Goal: Transaction & Acquisition: Purchase product/service

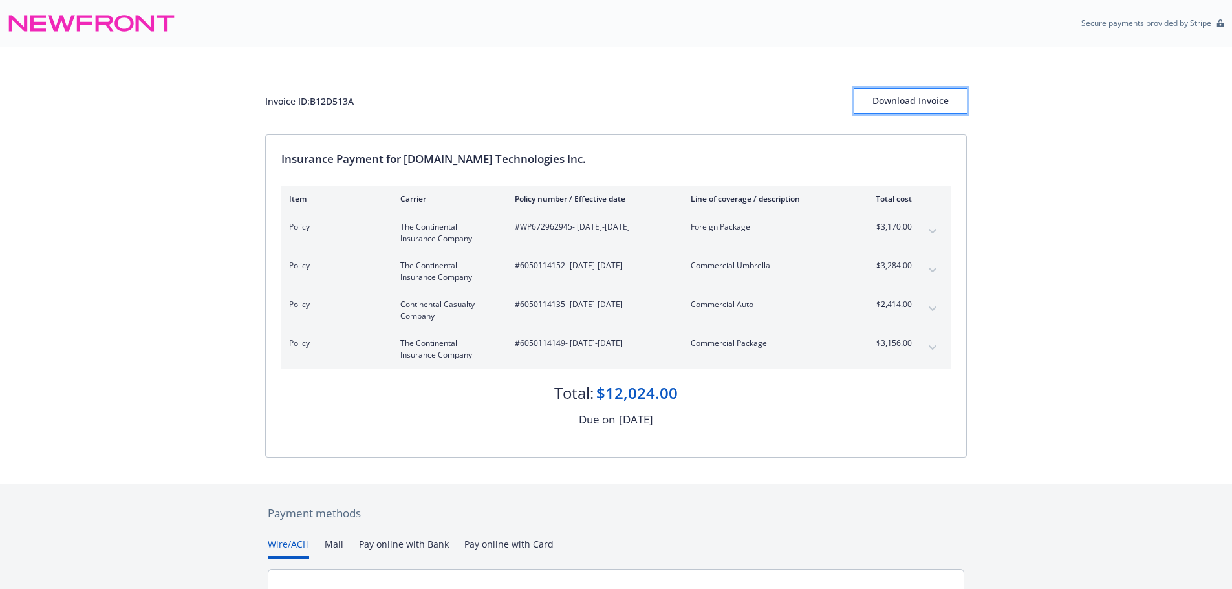
click at [908, 100] on div "Download Invoice" at bounding box center [909, 101] width 113 height 25
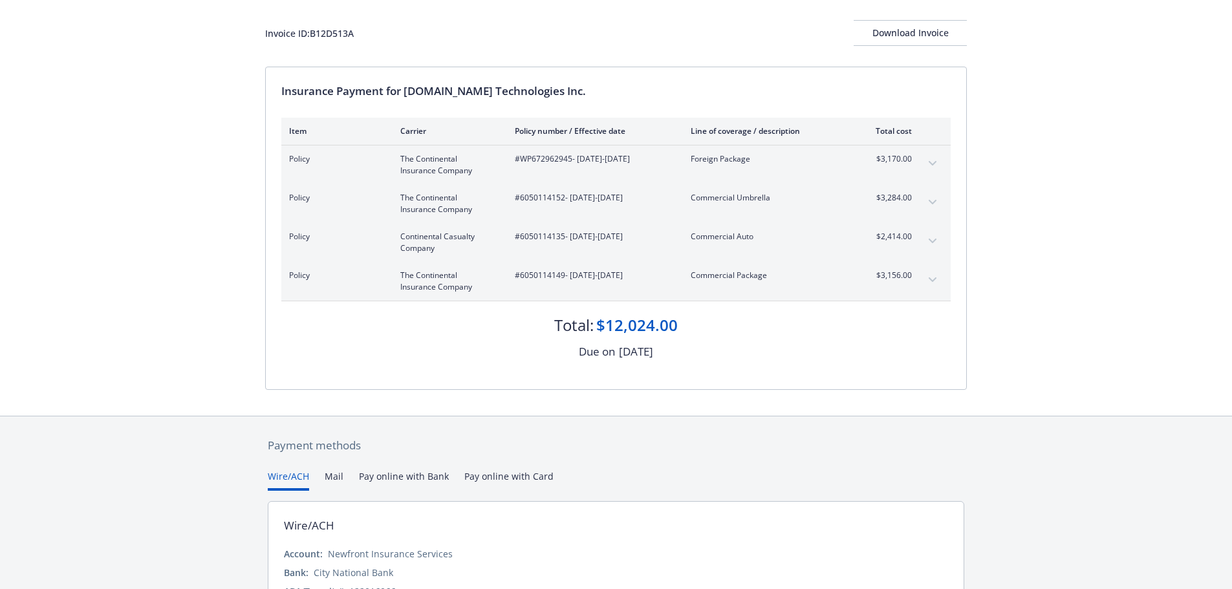
scroll to position [162, 0]
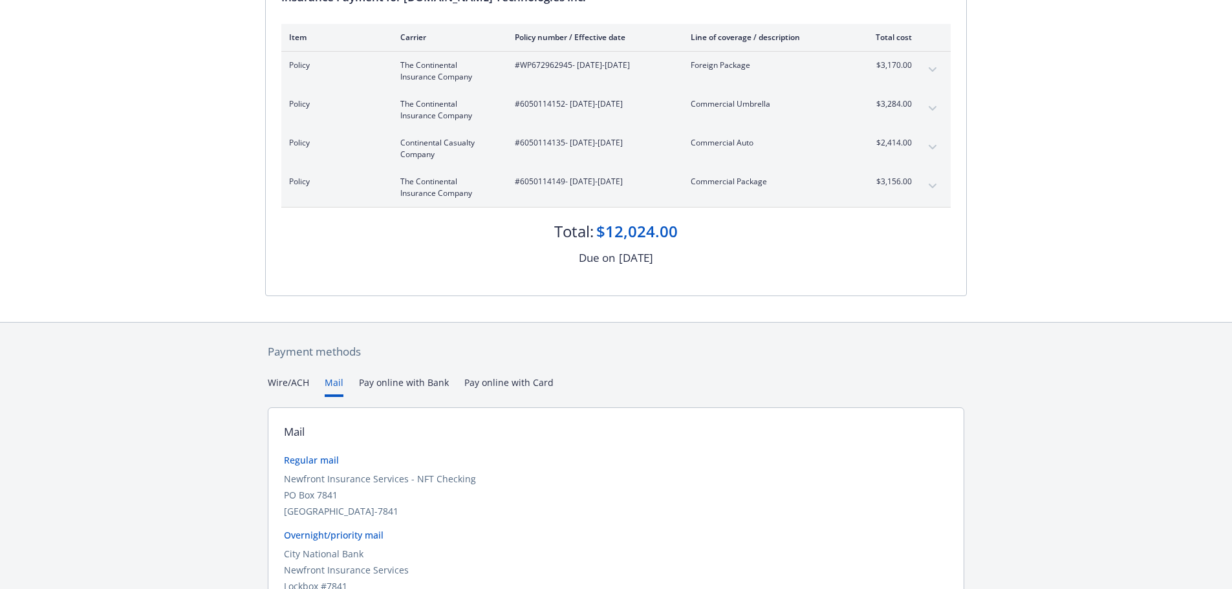
click at [329, 383] on button "Mail" at bounding box center [334, 386] width 19 height 21
click at [288, 378] on button "Wire/ACH" at bounding box center [288, 386] width 41 height 21
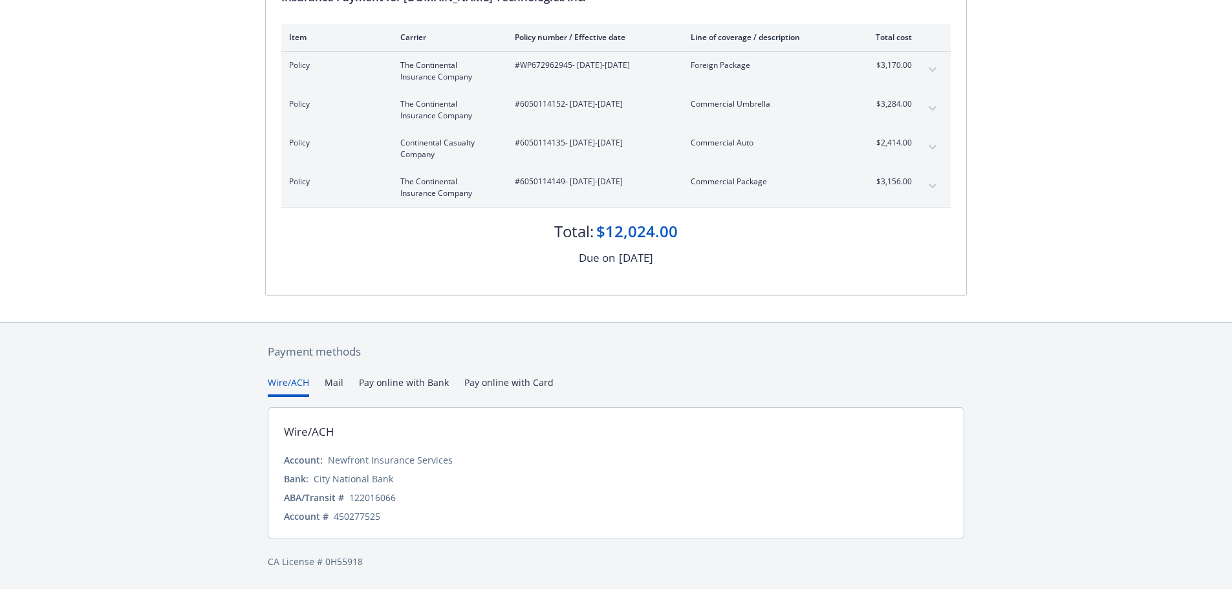
click at [413, 378] on button "Pay online with Bank" at bounding box center [404, 386] width 90 height 21
click at [303, 376] on button "Wire/ACH" at bounding box center [288, 386] width 41 height 21
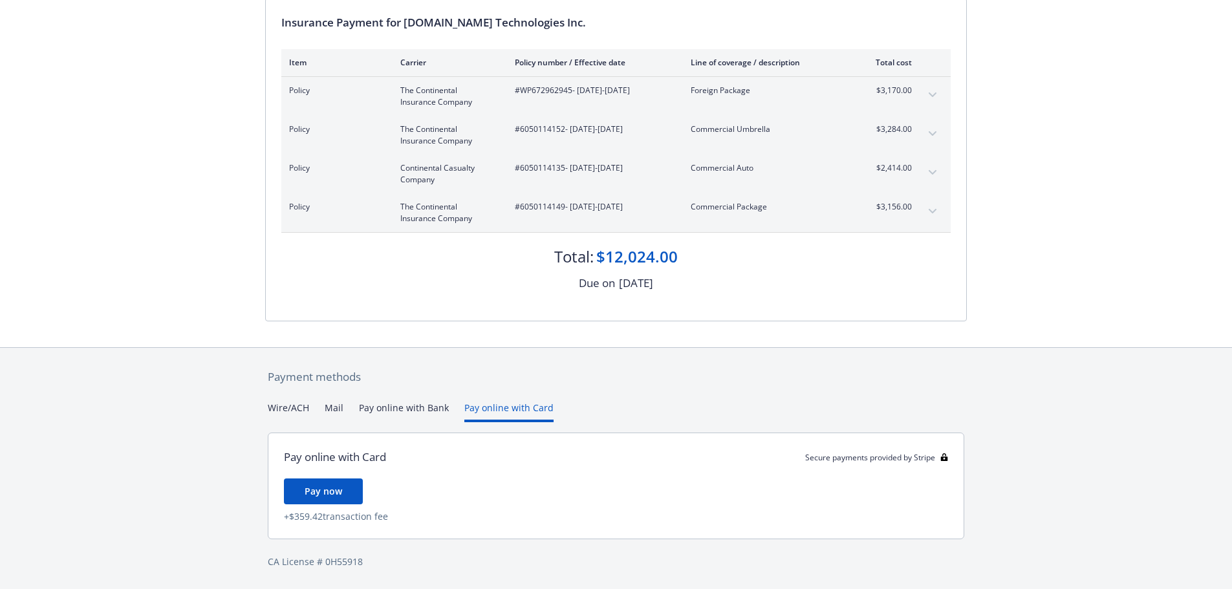
scroll to position [136, 0]
click at [519, 381] on div "Payment methods Wire/ACH Mail Pay online with Bank Pay online with Card Pay onl…" at bounding box center [616, 469] width 702 height 242
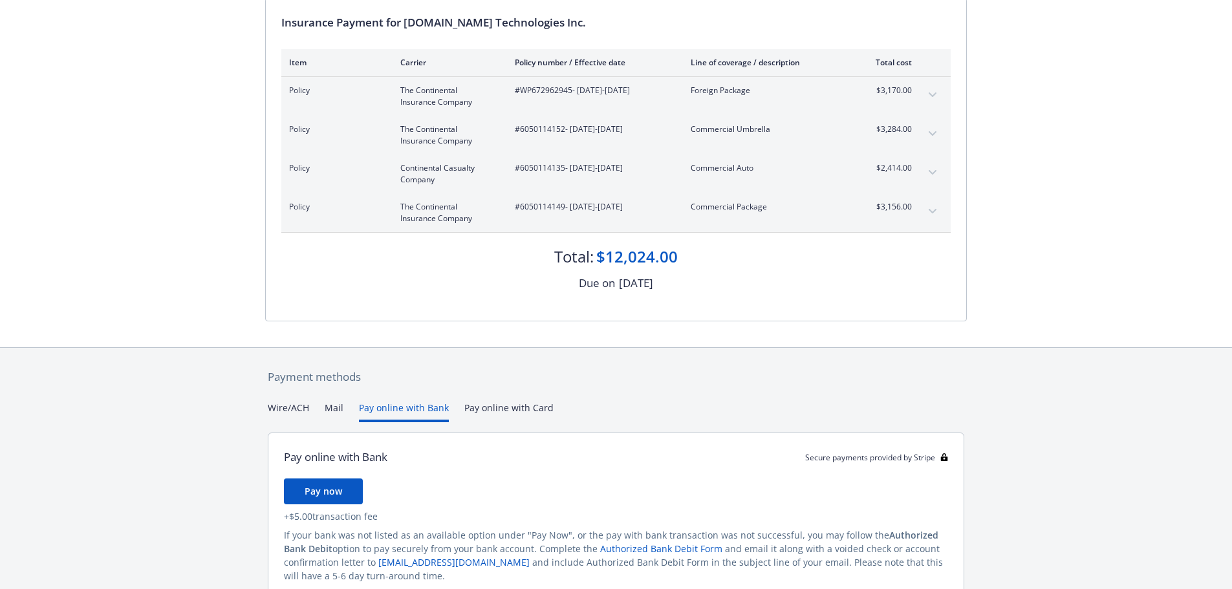
click at [385, 407] on button "Pay online with Bank" at bounding box center [404, 411] width 90 height 21
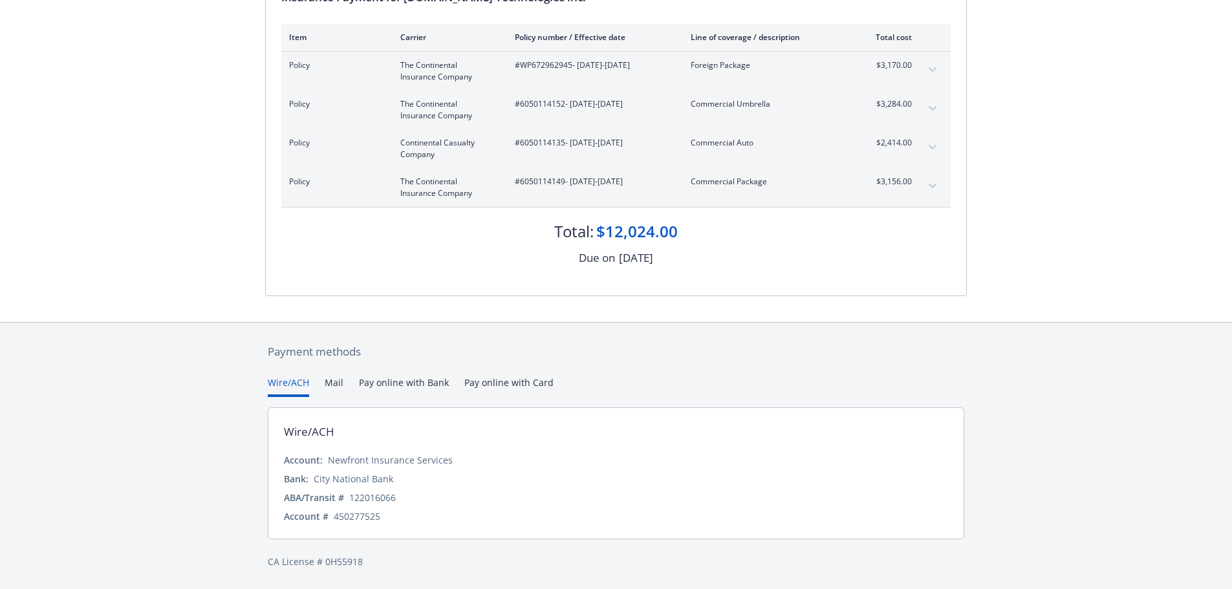
scroll to position [162, 0]
click at [283, 347] on div "Payment methods Wire/ACH Mail Pay online with Bank Pay online with Card Wire/AC…" at bounding box center [616, 456] width 702 height 267
